Goal: Check status: Check status

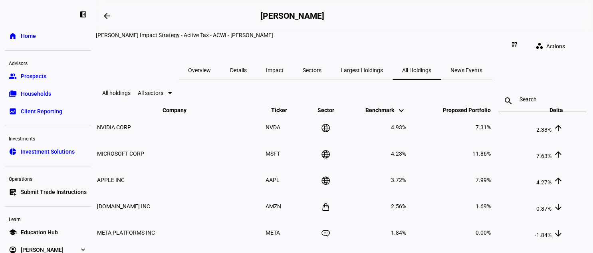
scroll to position [59, 0]
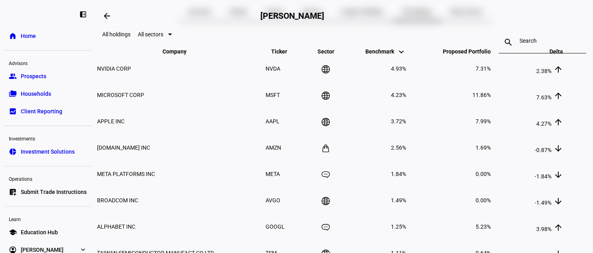
click at [559, 60] on mat-icon "keyboard_arrow_up" at bounding box center [559, 55] width 10 height 10
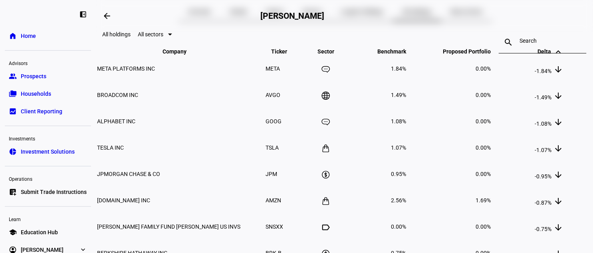
click at [558, 57] on mat-icon "keyboard_arrow_up" at bounding box center [559, 52] width 10 height 10
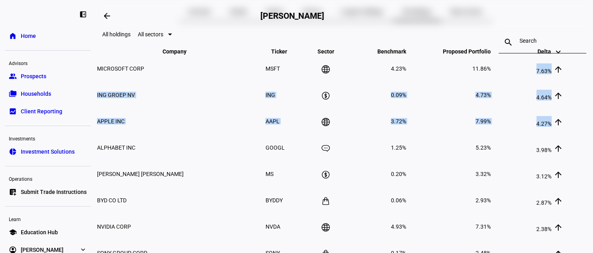
drag, startPoint x: 542, startPoint y: 102, endPoint x: 570, endPoint y: 154, distance: 59.5
click at [564, 154] on tbody "MICROSOFT CORP MSFT 4.23% 11.86% 7.63% arrow_upward ING GROEP NV ING 0.09% 4.73…" at bounding box center [331, 187] width 468 height 263
click at [190, 108] on td "ING GROEP NV" at bounding box center [181, 95] width 168 height 26
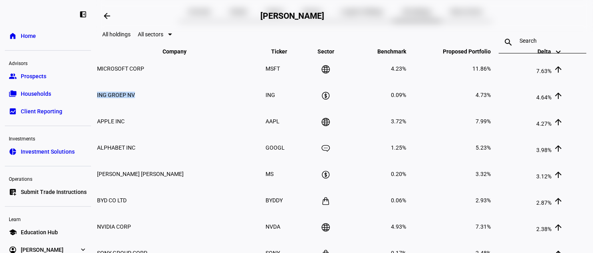
drag, startPoint x: 140, startPoint y: 129, endPoint x: 149, endPoint y: 104, distance: 26.4
click at [110, 128] on div "All holdings All sectors search close Company keyboard_arrow_down keyboard_arro…" at bounding box center [345, 184] width 498 height 324
copy table "Company keyboard_arrow_down keyboard_arrow_up Ticker keyboard_arrow_down keyboa…"
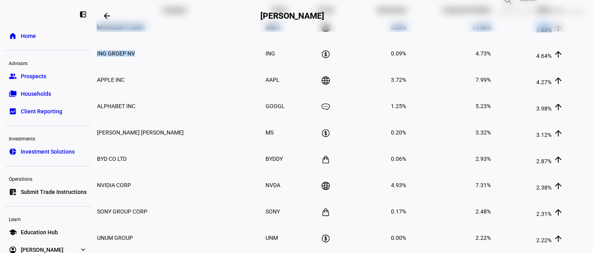
scroll to position [118, 0]
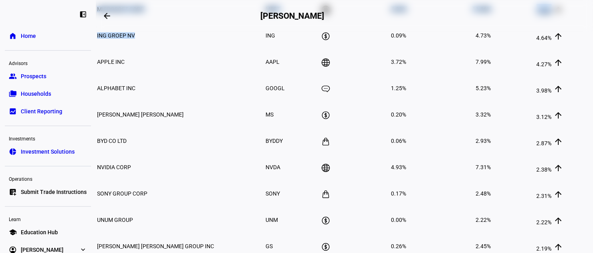
drag, startPoint x: 565, startPoint y: 197, endPoint x: 542, endPoint y: 194, distance: 22.7
click at [542, 180] on td "2.38% arrow_upward" at bounding box center [528, 168] width 72 height 26
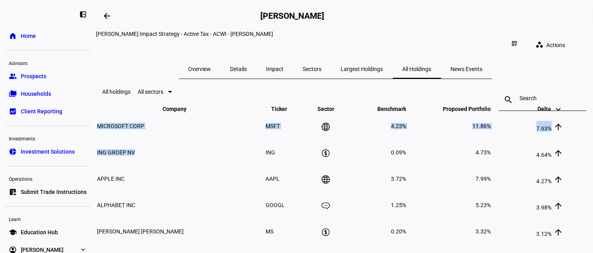
scroll to position [0, 0]
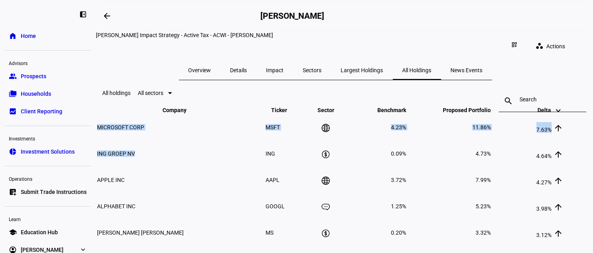
click at [490, 113] on span "Proposed Portfolio keyboard_arrow_down keyboard_arrow_up" at bounding box center [461, 110] width 60 height 6
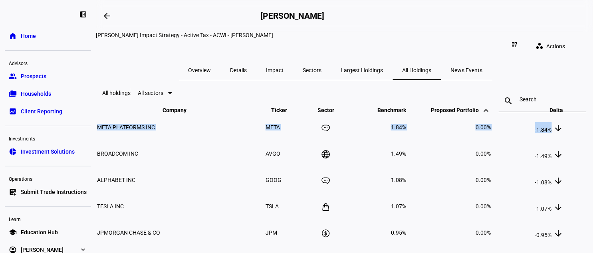
click at [491, 113] on span "Proposed Portfolio keyboard_arrow_down keyboard_arrow_up" at bounding box center [461, 110] width 60 height 6
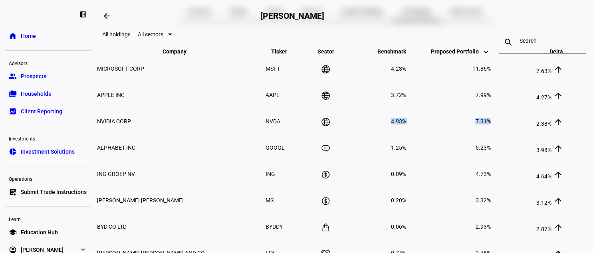
drag, startPoint x: 400, startPoint y: 151, endPoint x: 512, endPoint y: 154, distance: 112.4
click at [512, 134] on tr "NVIDIA CORP NVDA 4.93% 7.31% 2.38% arrow_upward" at bounding box center [331, 122] width 468 height 26
click at [514, 134] on td "2.38% arrow_upward" at bounding box center [528, 122] width 72 height 26
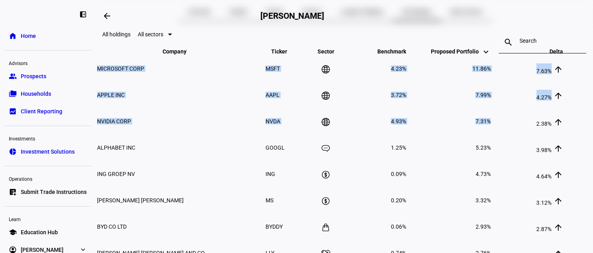
drag, startPoint x: 509, startPoint y: 161, endPoint x: 473, endPoint y: 88, distance: 81.1
click at [473, 88] on table "Company keyboard_arrow_down keyboard_arrow_up Ticker keyboard_arrow_down keyboa…" at bounding box center [330, 183] width 469 height 273
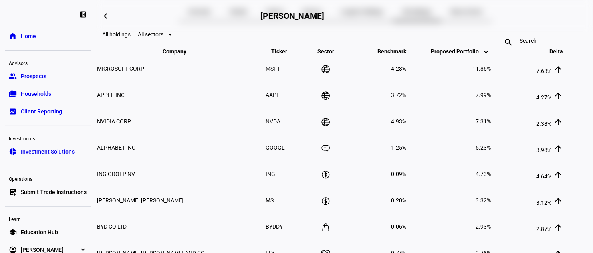
drag, startPoint x: 407, startPoint y: 251, endPoint x: 349, endPoint y: 220, distance: 65.3
drag, startPoint x: 149, startPoint y: 29, endPoint x: 196, endPoint y: 51, distance: 51.8
click at [149, 29] on eth-layout-page-header "arrow_backwards Christopher H Kohlhardt" at bounding box center [345, 16] width 498 height 32
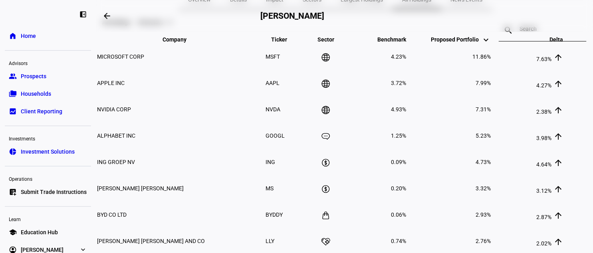
scroll to position [0, 0]
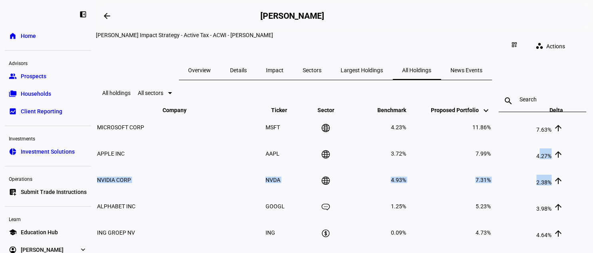
drag, startPoint x: 545, startPoint y: 187, endPoint x: 565, endPoint y: 213, distance: 33.0
click at [564, 213] on tbody "MICROSOFT CORP MSFT 4.23% 11.86% 7.63% arrow_upward APPLE INC AAPL 3.72% 7.99% …" at bounding box center [331, 246] width 468 height 263
click at [564, 193] on td "2.38% arrow_upward" at bounding box center [528, 180] width 72 height 26
click at [530, 193] on td "2.38% arrow_upward" at bounding box center [528, 180] width 72 height 26
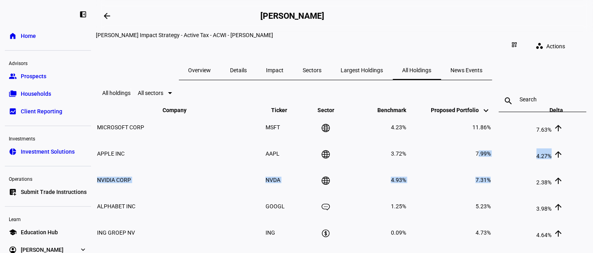
drag, startPoint x: 490, startPoint y: 187, endPoint x: 526, endPoint y: 206, distance: 41.7
click at [512, 211] on tbody "MICROSOFT CORP MSFT 4.23% 11.86% 7.63% arrow_upward APPLE INC AAPL 3.72% 7.99% …" at bounding box center [331, 246] width 468 height 263
click at [526, 193] on td "2.38% arrow_upward" at bounding box center [528, 180] width 72 height 26
